Goal: Transaction & Acquisition: Purchase product/service

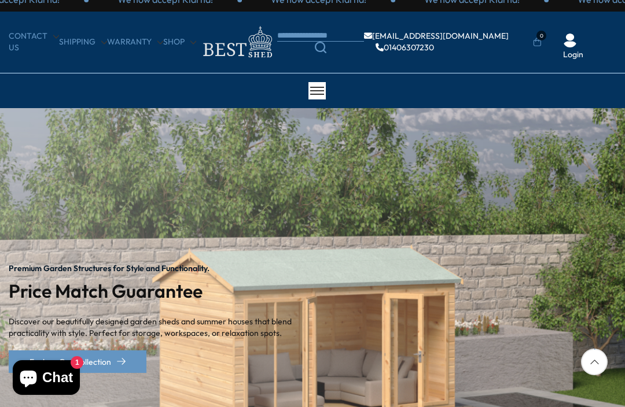
scroll to position [6, 0]
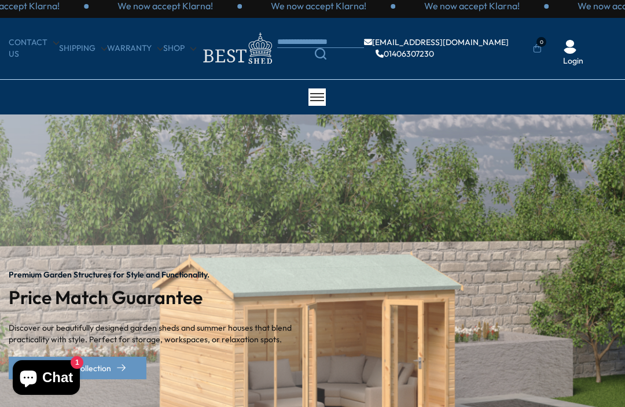
click at [332, 51] on link "Search" at bounding box center [320, 54] width 87 height 12
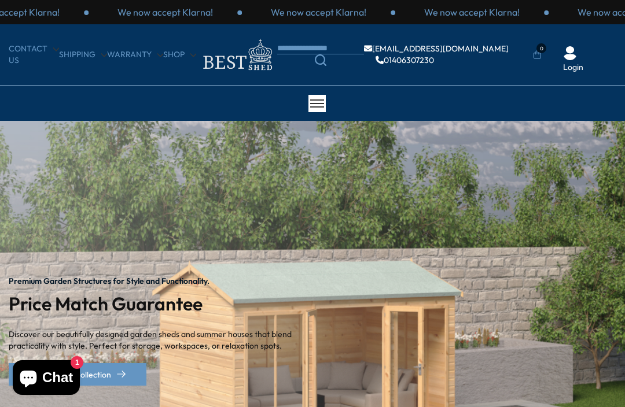
scroll to position [0, 0]
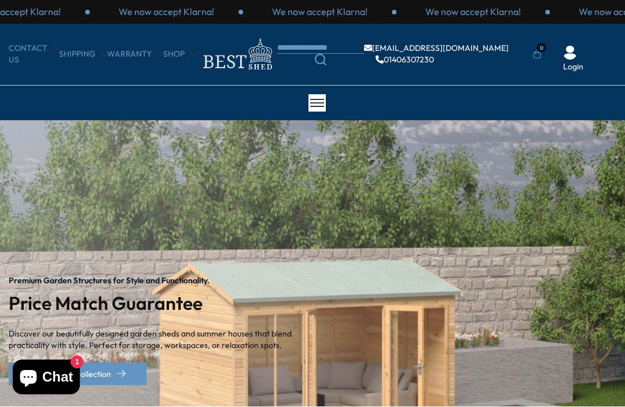
click at [189, 57] on link "Shop" at bounding box center [179, 55] width 33 height 12
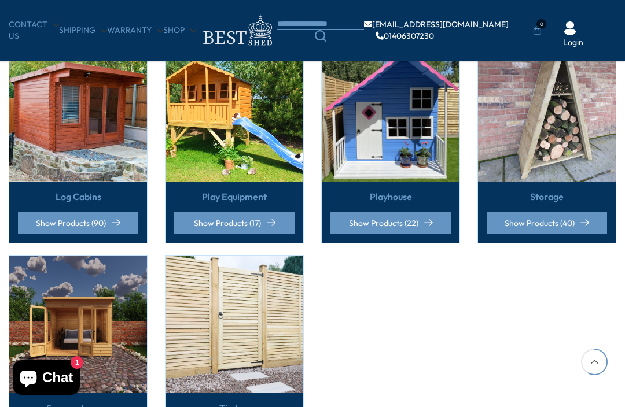
scroll to position [711, 0]
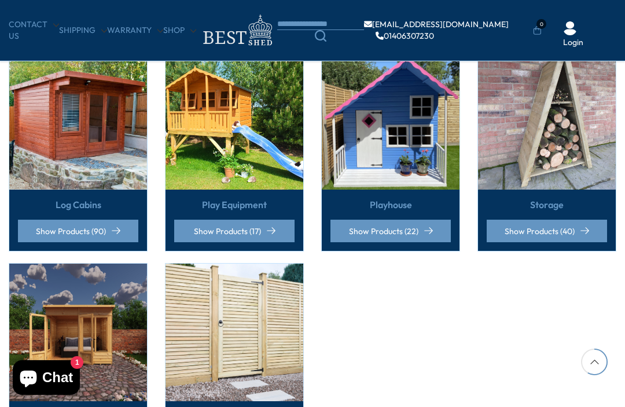
click at [57, 198] on link "Log Cabins" at bounding box center [79, 204] width 46 height 13
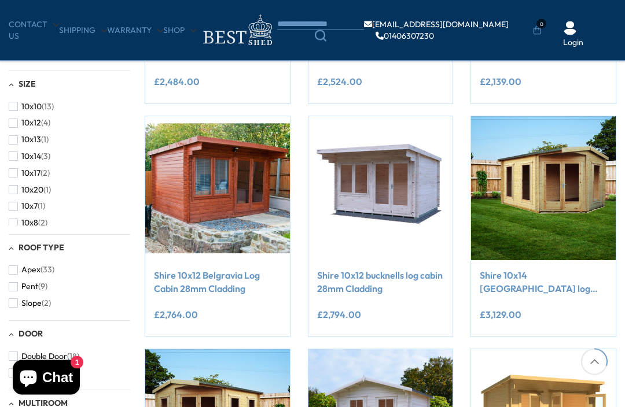
scroll to position [385, 0]
click at [26, 209] on button "10x7 (1)" at bounding box center [27, 206] width 36 height 17
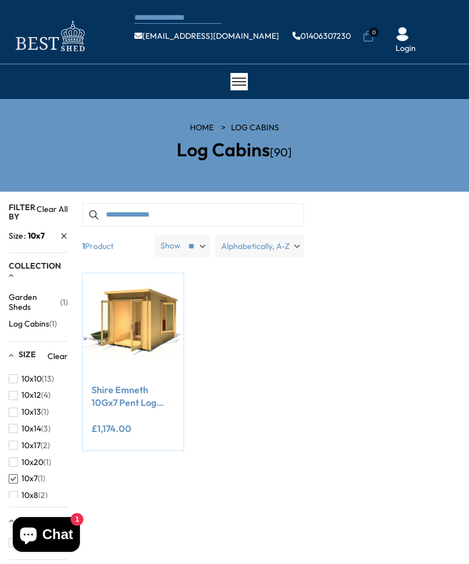
click at [137, 376] on div "**********" at bounding box center [133, 412] width 101 height 76
click at [128, 318] on img at bounding box center [133, 323] width 101 height 101
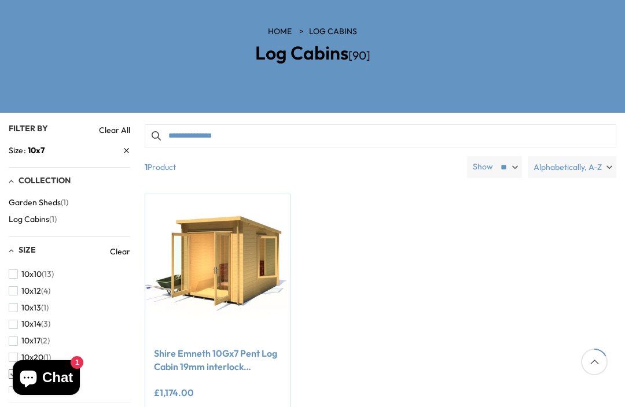
scroll to position [123, 0]
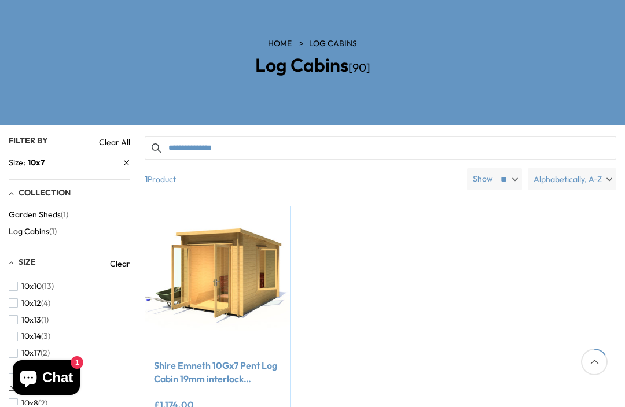
click at [74, 212] on li "Garden Sheds (1)" at bounding box center [70, 215] width 122 height 17
click at [65, 212] on span "(1)" at bounding box center [65, 215] width 8 height 10
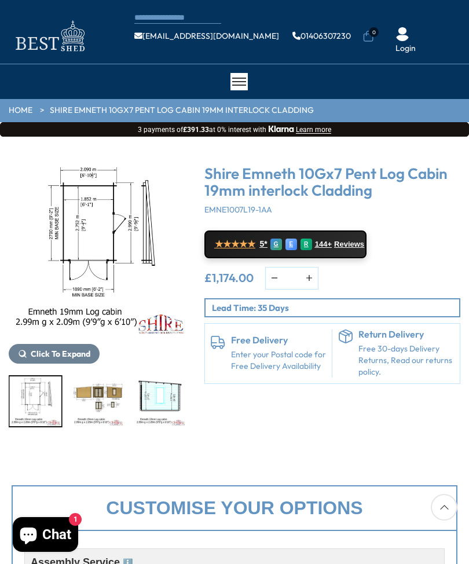
click at [173, 389] on img "5 / 12" at bounding box center [160, 401] width 52 height 50
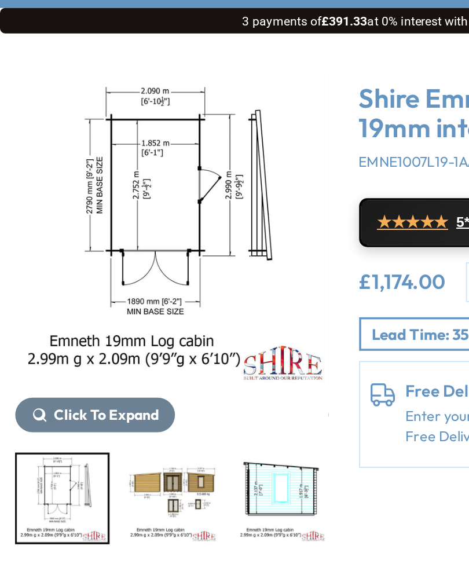
click at [134, 376] on img "5 / 12" at bounding box center [160, 401] width 52 height 50
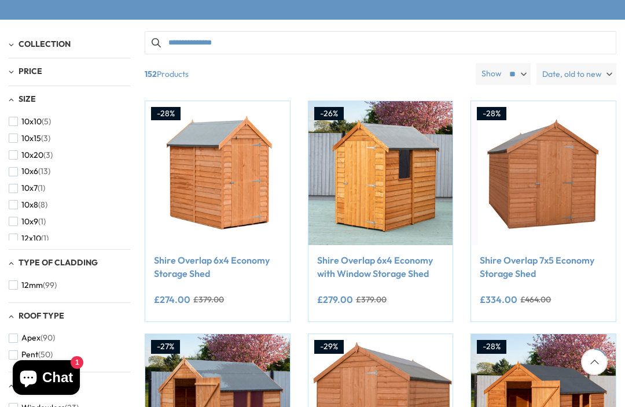
scroll to position [219, 0]
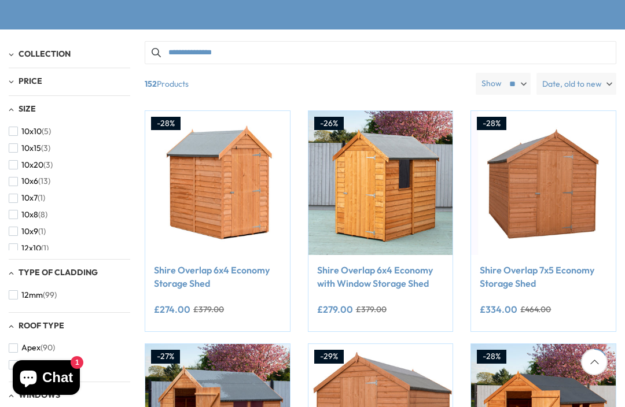
click at [593, 252] on div "Add to Cart" at bounding box center [543, 238] width 145 height 34
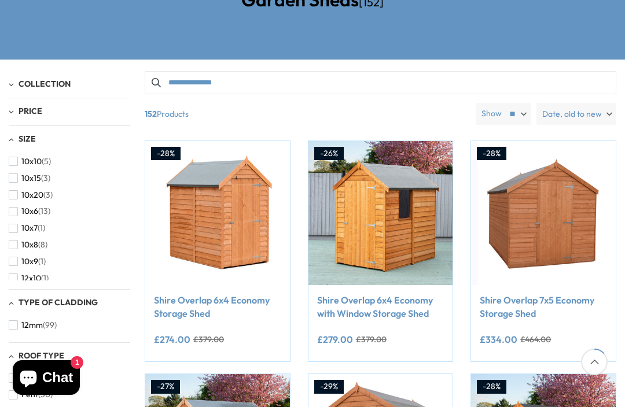
scroll to position [179, 0]
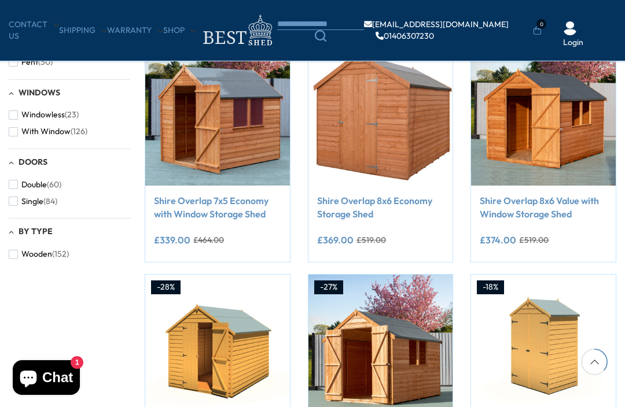
click at [603, 268] on div "-28% Compare Now" at bounding box center [380, 274] width 489 height 934
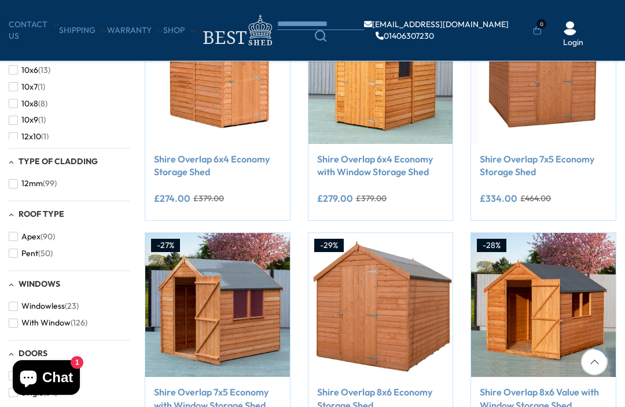
scroll to position [241, 0]
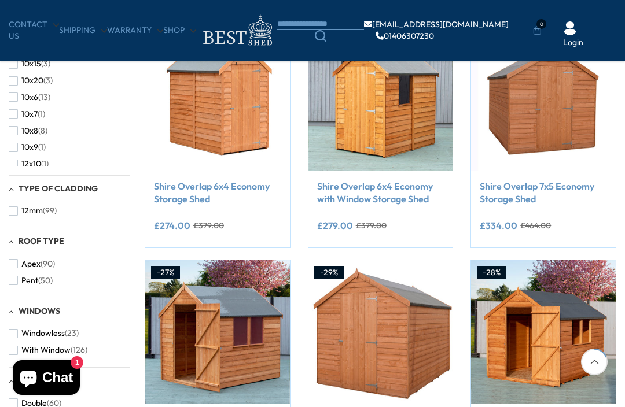
click at [50, 276] on span "(50)" at bounding box center [45, 281] width 14 height 10
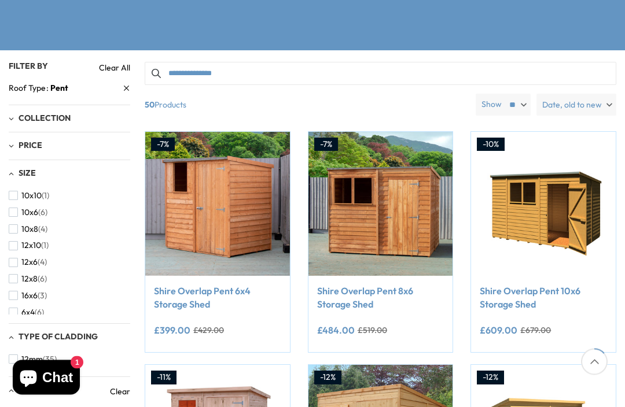
scroll to position [182, 0]
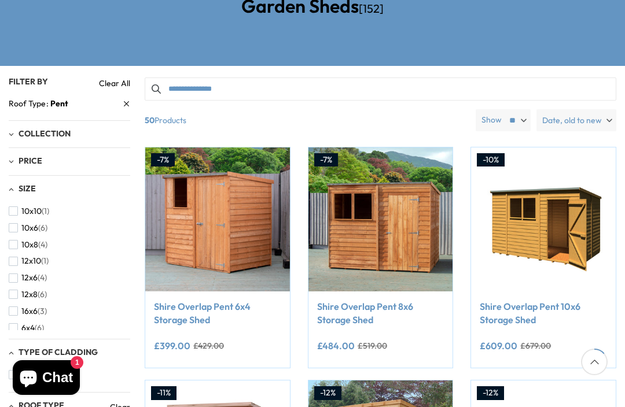
click at [608, 117] on label "Date, old to new" at bounding box center [576, 120] width 80 height 22
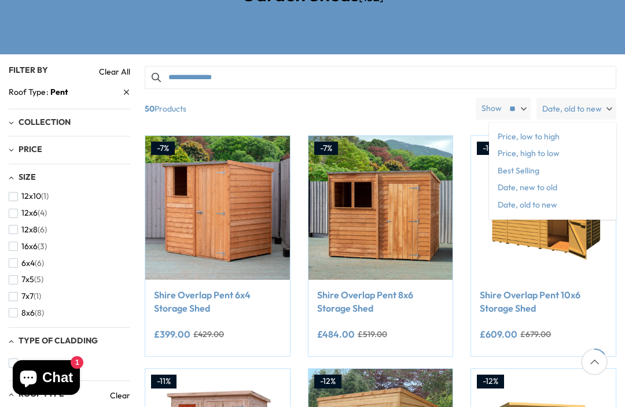
scroll to position [52, 0]
click at [43, 273] on button "7x5 (5)" at bounding box center [26, 281] width 35 height 17
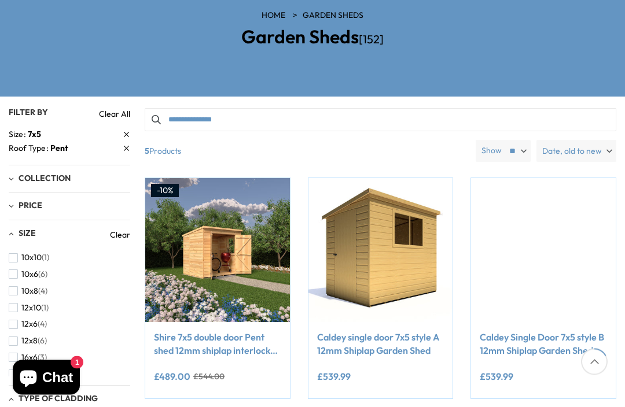
scroll to position [152, 0]
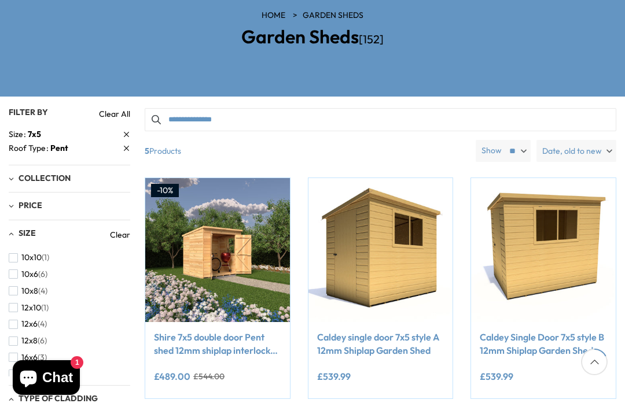
click at [122, 150] on link "Roof Type Pent" at bounding box center [70, 148] width 122 height 12
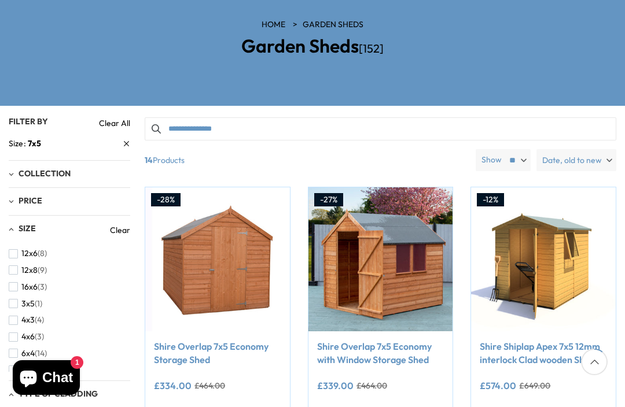
scroll to position [166, 0]
click at [126, 302] on div "10x10 (5) 10x15 (3) 10x20 (3) 10x6 (13) 10x7 (1) 10x8 (8) 10x9 (1) 12x10 (1) 12…" at bounding box center [70, 308] width 122 height 127
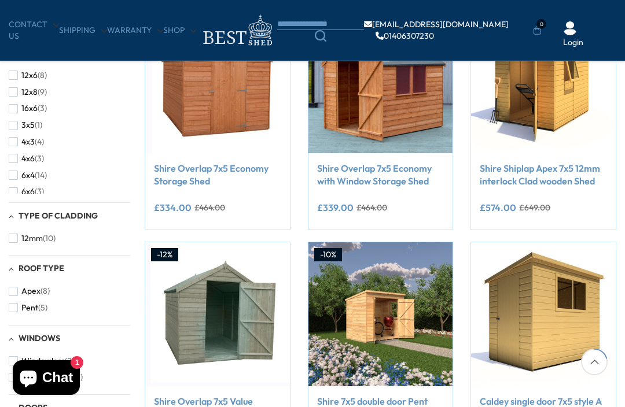
scroll to position [267, 0]
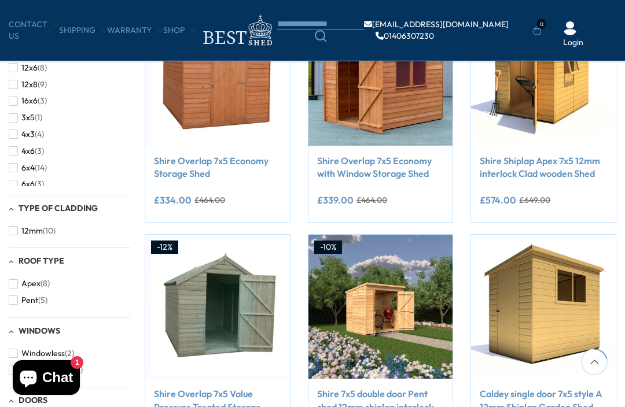
click at [94, 279] on li "Apex (8)" at bounding box center [70, 283] width 122 height 17
click at [23, 284] on span "Apex" at bounding box center [30, 284] width 19 height 10
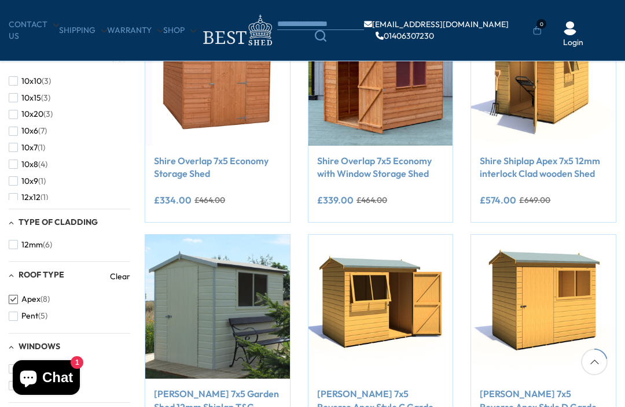
click at [620, 24] on div "CONTACT US Shipping Warranty Shop info@bestshed.co.uk 01406307230 0 Login" at bounding box center [312, 31] width 625 height 38
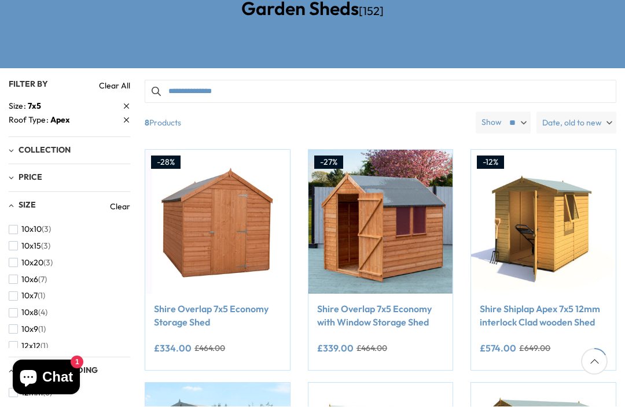
scroll to position [180, 0]
click at [111, 275] on li "10x6 (7)" at bounding box center [67, 279] width 116 height 17
click at [17, 278] on span "button" at bounding box center [13, 279] width 9 height 9
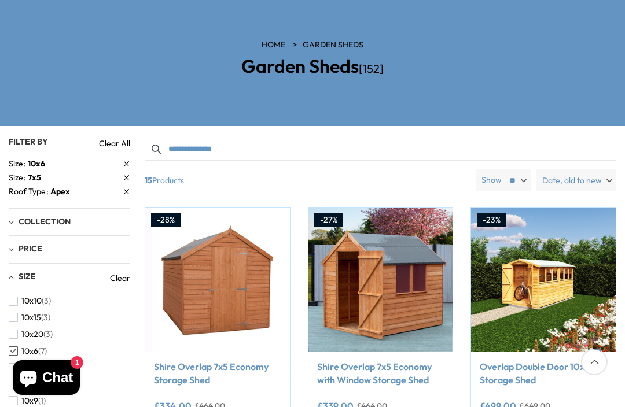
scroll to position [119, 0]
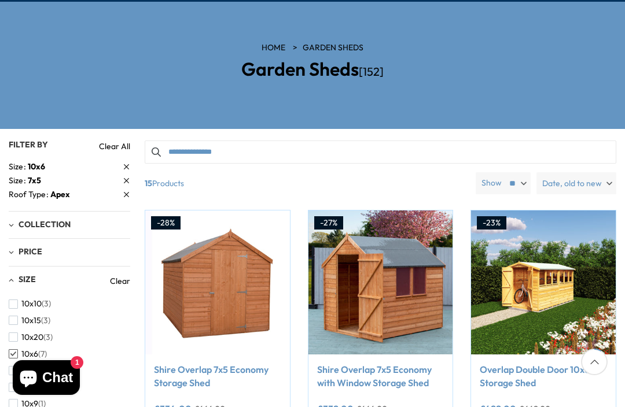
click at [122, 196] on link "Roof Type Apex" at bounding box center [70, 195] width 122 height 12
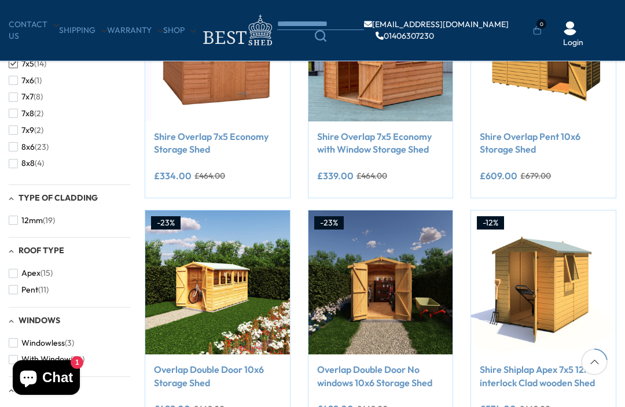
scroll to position [288, 0]
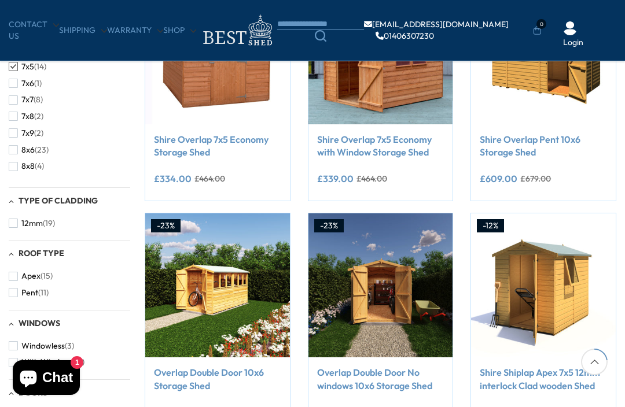
click at [111, 291] on li "Pent (11)" at bounding box center [70, 293] width 122 height 17
click at [24, 292] on span "Pent" at bounding box center [29, 293] width 17 height 10
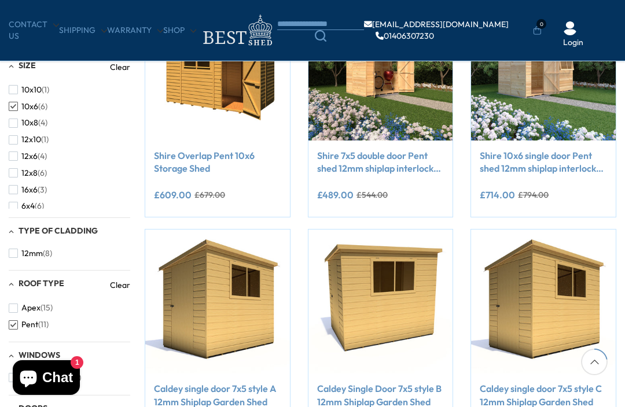
scroll to position [273, 0]
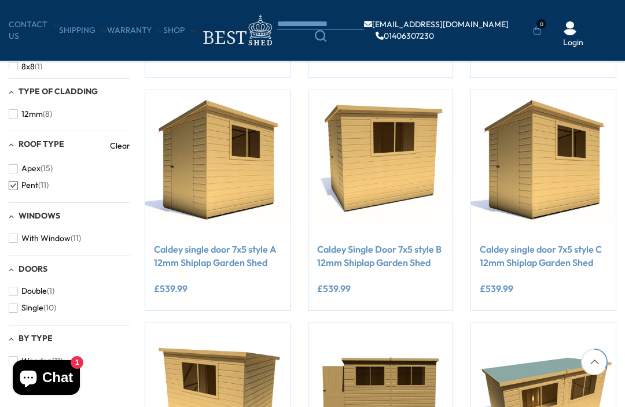
scroll to position [426, 0]
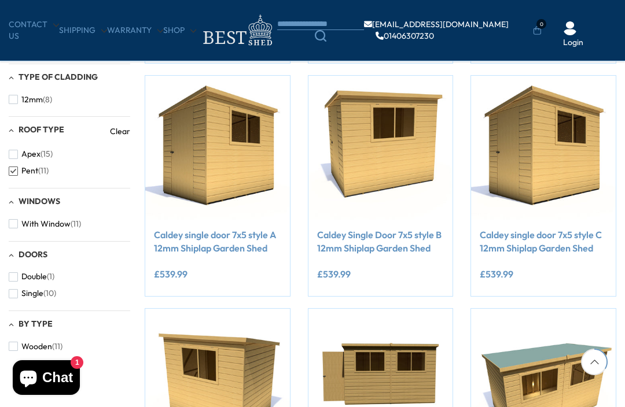
click at [243, 168] on img at bounding box center [217, 148] width 145 height 145
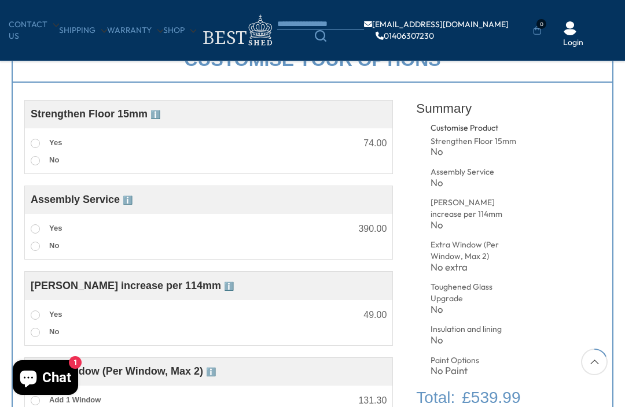
scroll to position [392, 0]
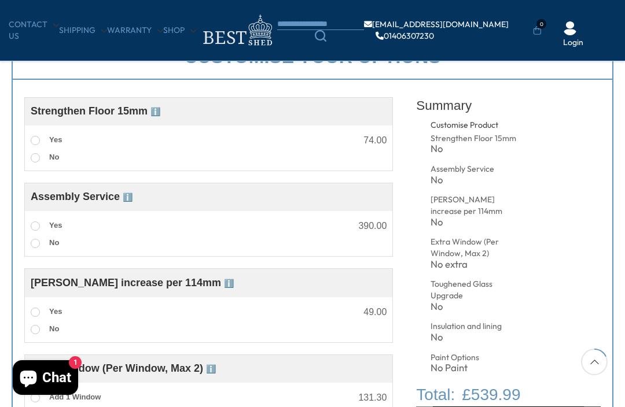
click at [45, 138] on label "Yes" at bounding box center [46, 140] width 31 height 15
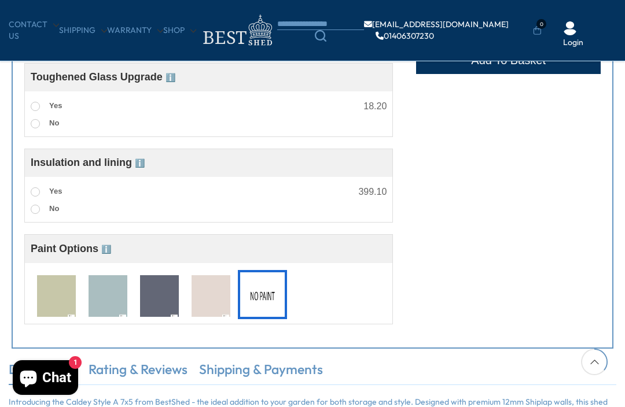
scroll to position [786, 0]
click at [42, 198] on label "Yes" at bounding box center [46, 192] width 31 height 15
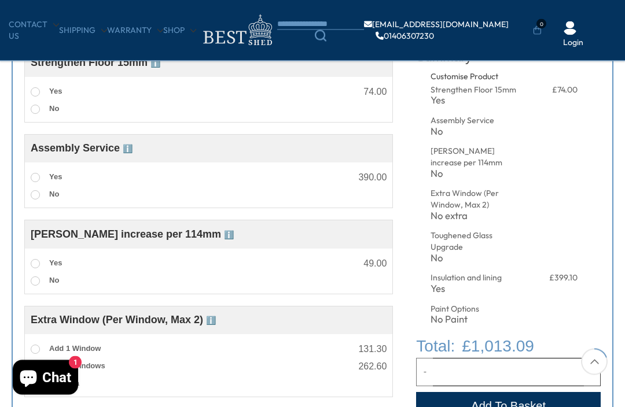
scroll to position [408, 0]
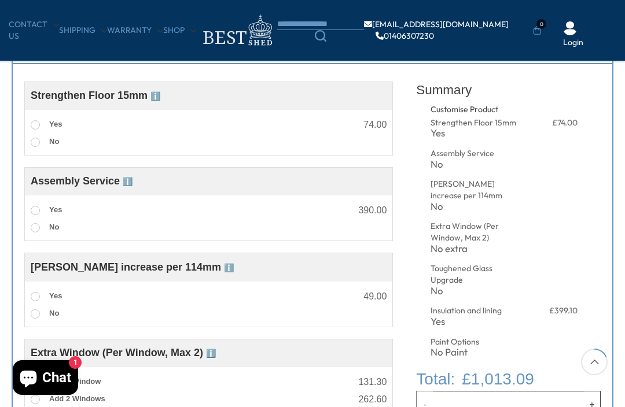
click at [43, 213] on label "Yes" at bounding box center [46, 210] width 31 height 15
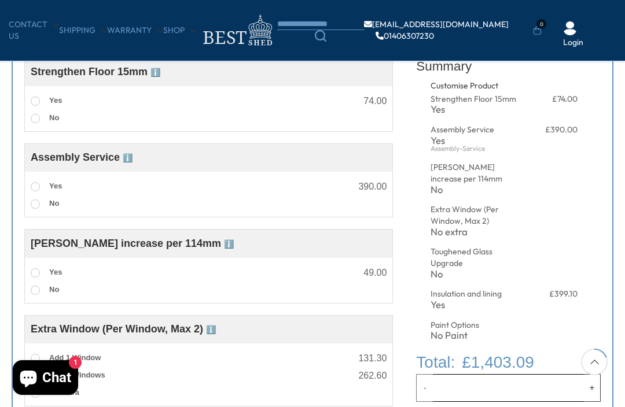
scroll to position [430, 0]
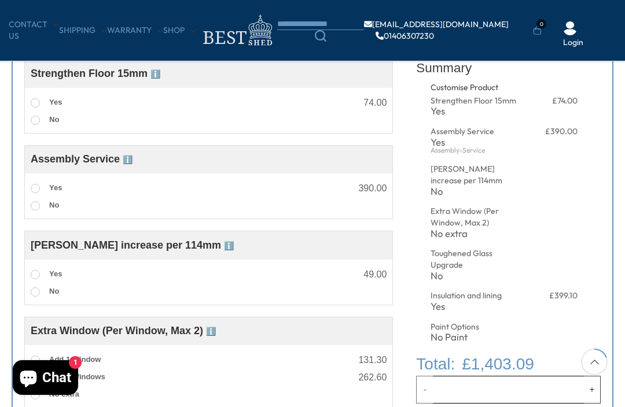
click at [43, 187] on label "Yes" at bounding box center [46, 188] width 31 height 15
click at [43, 207] on label "No" at bounding box center [45, 205] width 28 height 15
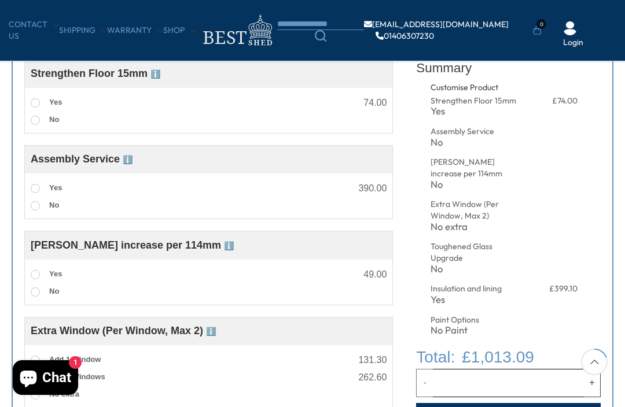
click at [72, 299] on div "No" at bounding box center [209, 291] width 356 height 17
click at [38, 275] on span at bounding box center [35, 274] width 9 height 9
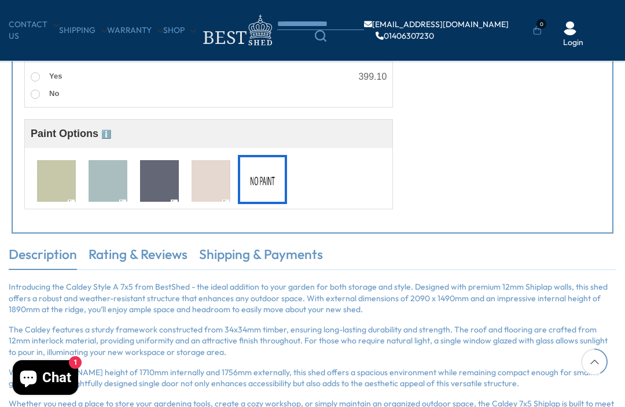
scroll to position [927, 0]
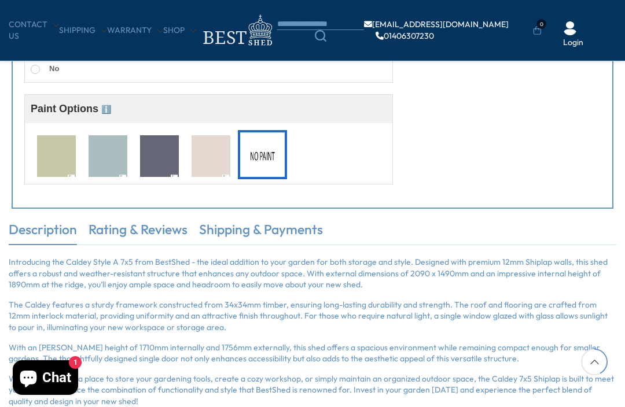
click at [108, 164] on img at bounding box center [108, 156] width 39 height 43
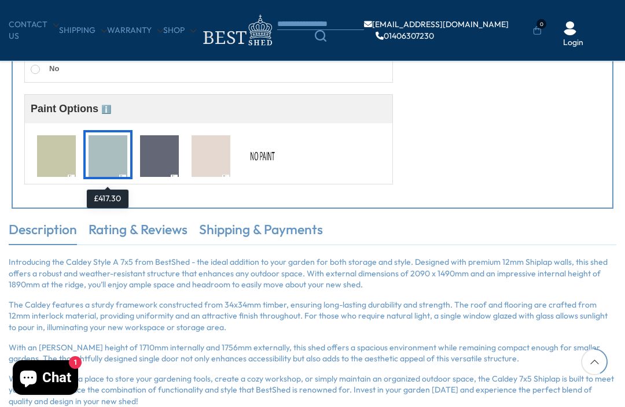
click at [157, 166] on img at bounding box center [159, 156] width 39 height 43
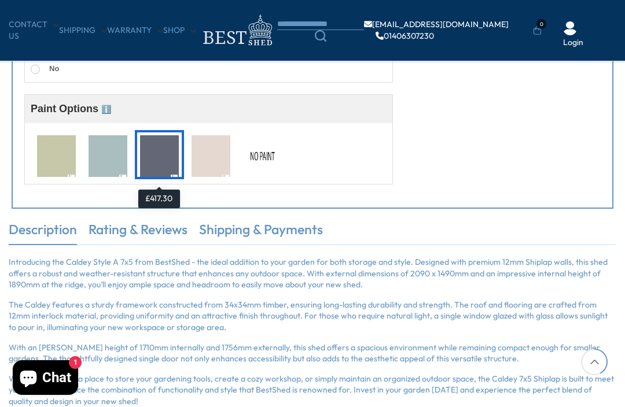
click at [216, 159] on img at bounding box center [211, 156] width 39 height 43
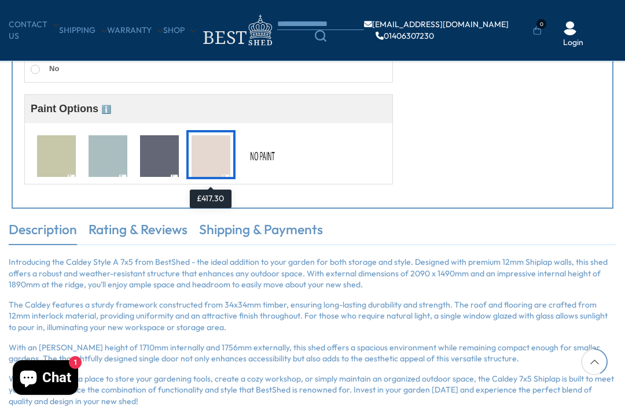
click at [69, 165] on img at bounding box center [56, 156] width 39 height 43
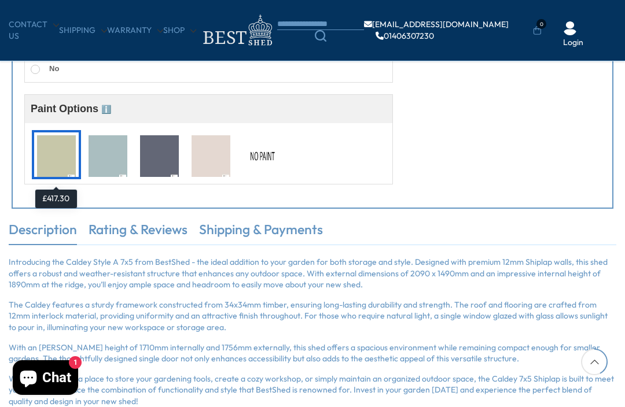
click at [269, 168] on img at bounding box center [262, 156] width 39 height 43
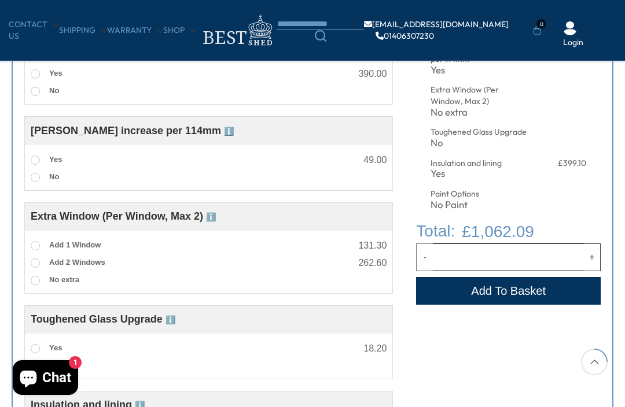
scroll to position [543, 0]
